Goal: Task Accomplishment & Management: Use online tool/utility

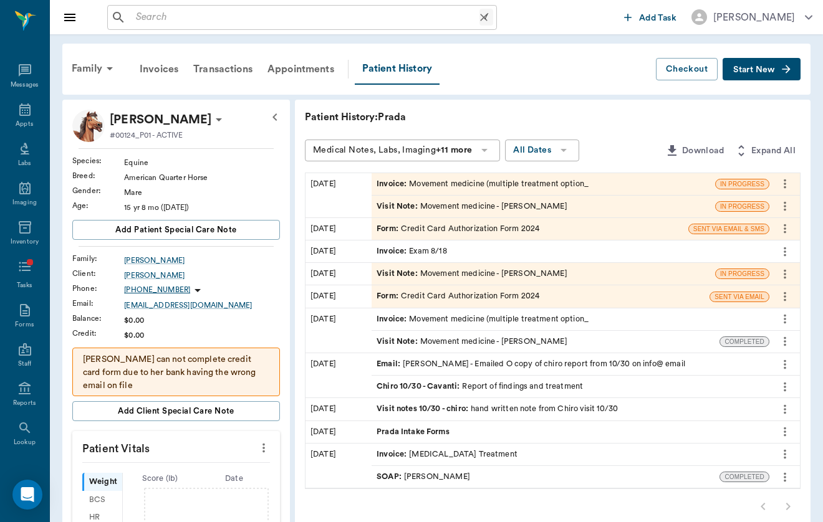
click at [182, 22] on input "text" at bounding box center [305, 17] width 348 height 17
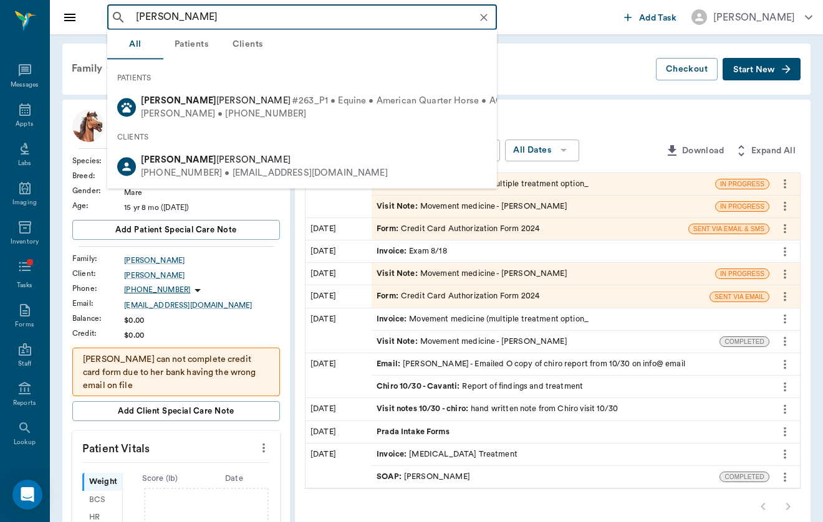
click at [143, 103] on b "[PERSON_NAME]" at bounding box center [178, 100] width 75 height 9
type input "[PERSON_NAME]"
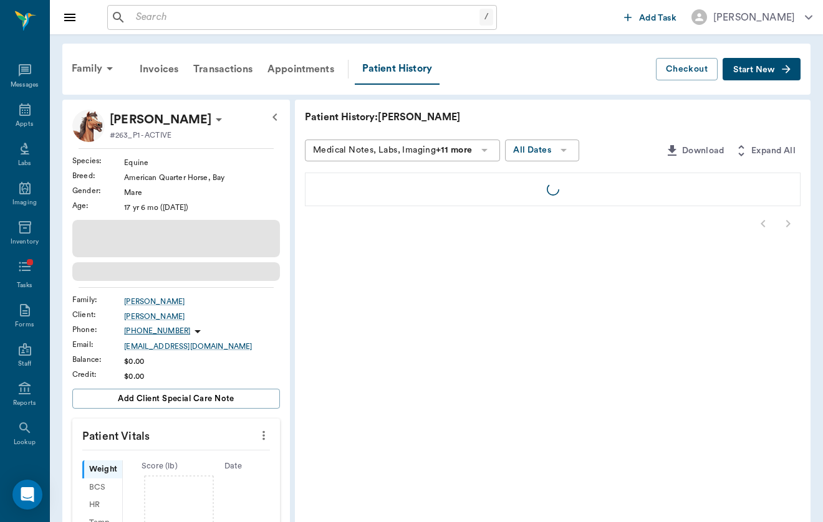
click at [793, 68] on button "Start New" at bounding box center [761, 69] width 78 height 23
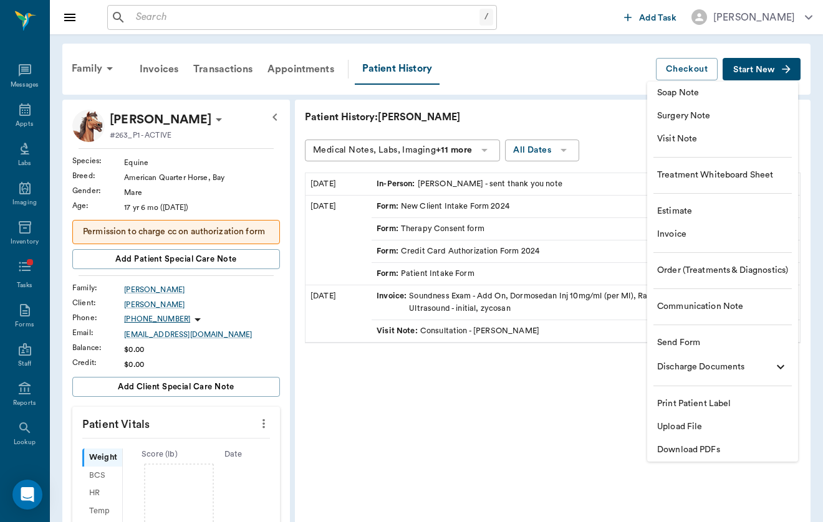
click at [750, 148] on li "Visit Note" at bounding box center [722, 139] width 151 height 23
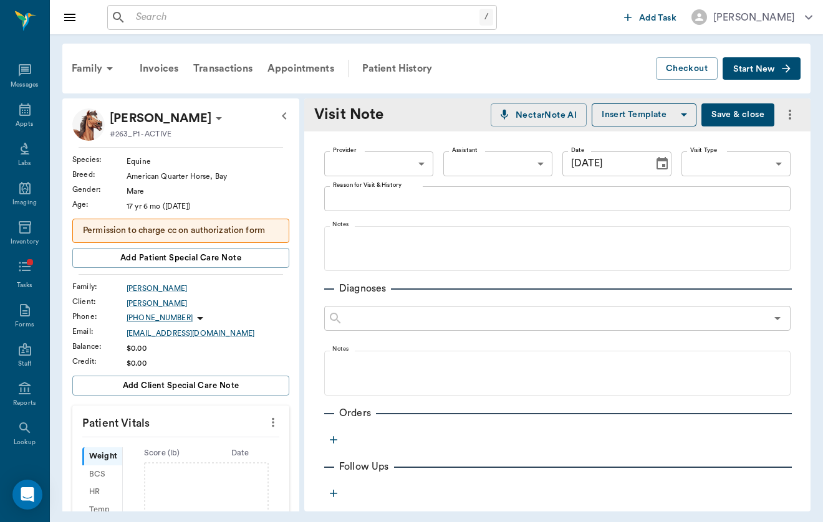
click at [368, 160] on body "/ ​ Add Task [PERSON_NAME] Nectar Messages Appts Labs Imaging Inventory Tasks F…" at bounding box center [411, 261] width 823 height 522
click at [368, 193] on li "[PERSON_NAME]" at bounding box center [378, 192] width 109 height 22
type input "649b3e03b5bc7e03f9326794"
click at [403, 194] on textarea "Reason for Visit & History" at bounding box center [557, 198] width 449 height 14
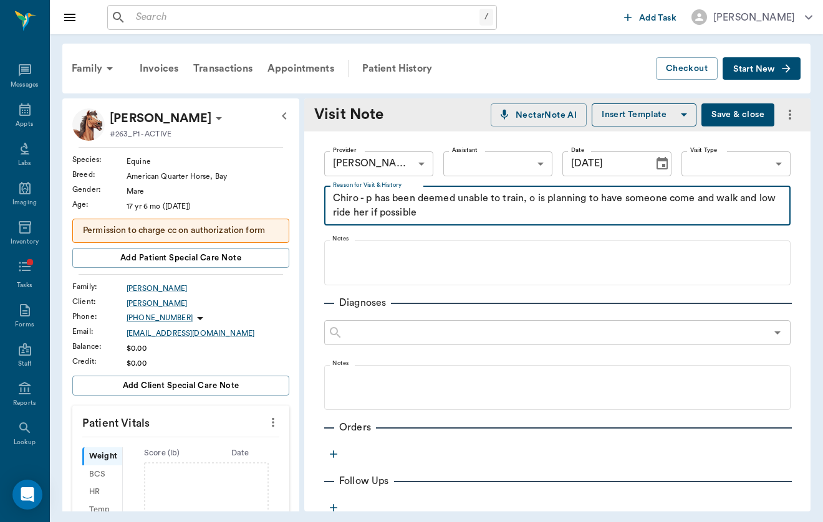
type textarea "Chiro - p has been deemed unable to train, o is planning to have someone come a…"
